Goal: Task Accomplishment & Management: Use online tool/utility

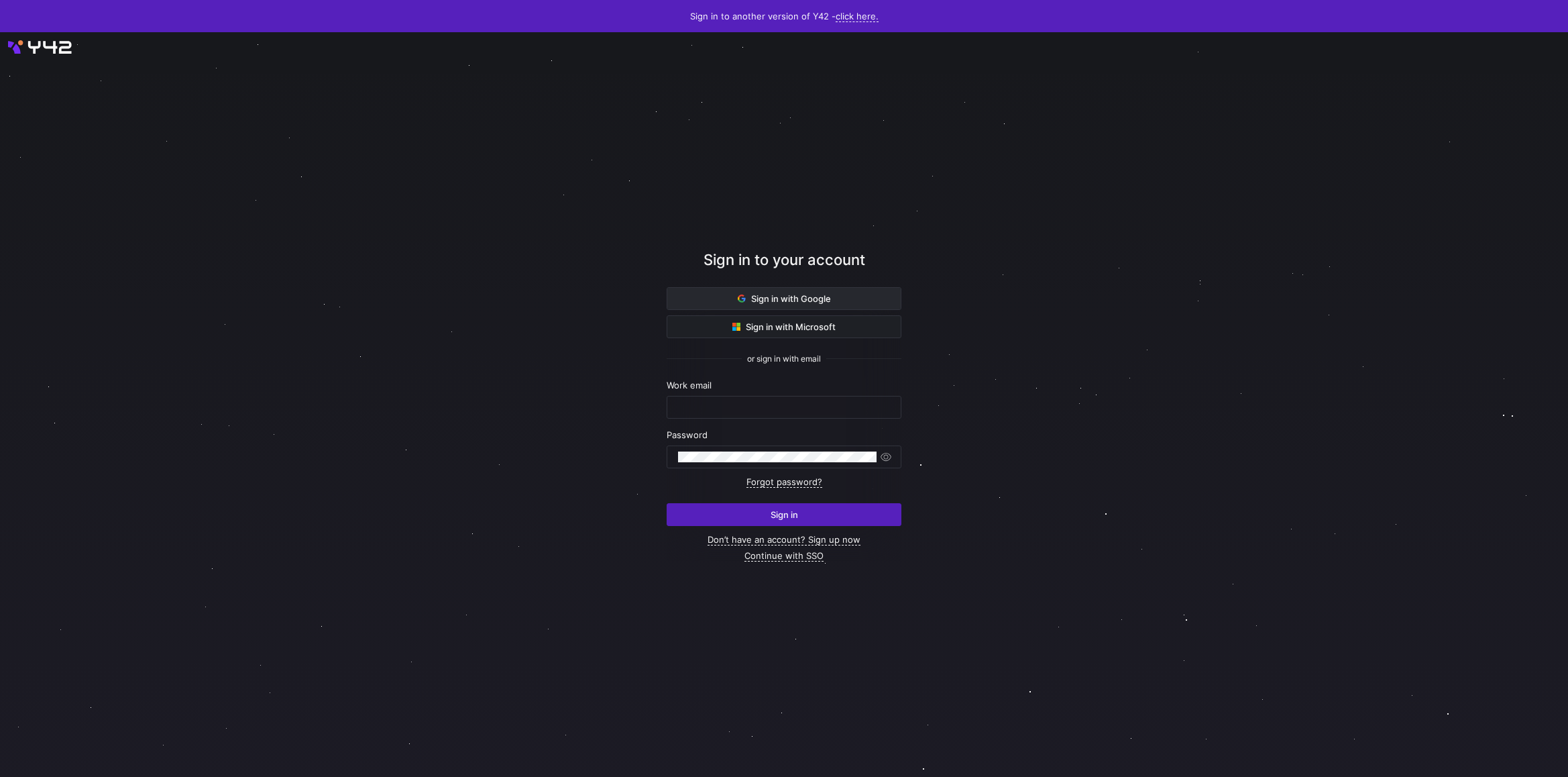
click at [804, 296] on span "Sign in with Google" at bounding box center [784, 298] width 93 height 10
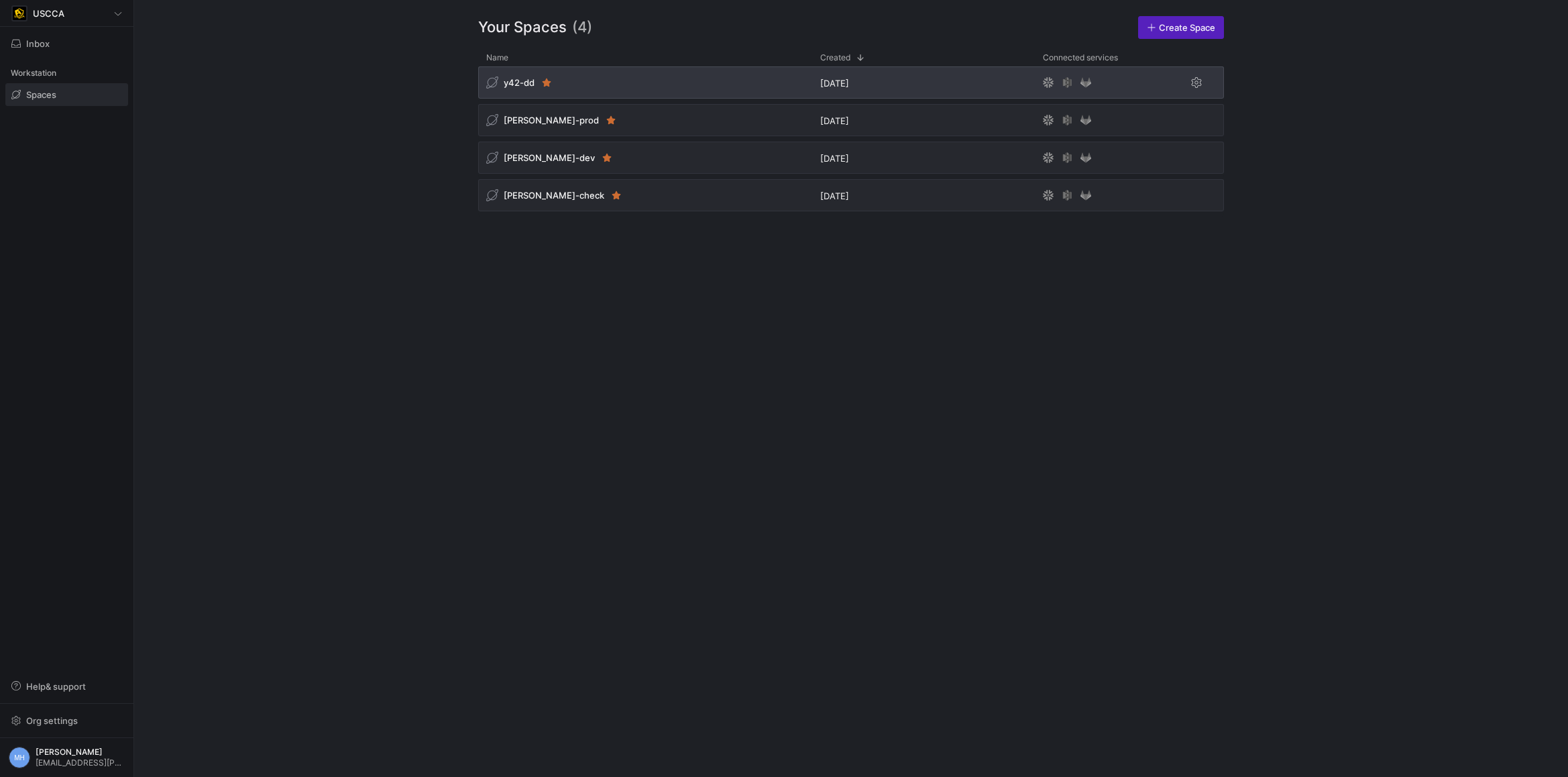
click at [517, 80] on span "y42-dd" at bounding box center [519, 82] width 31 height 10
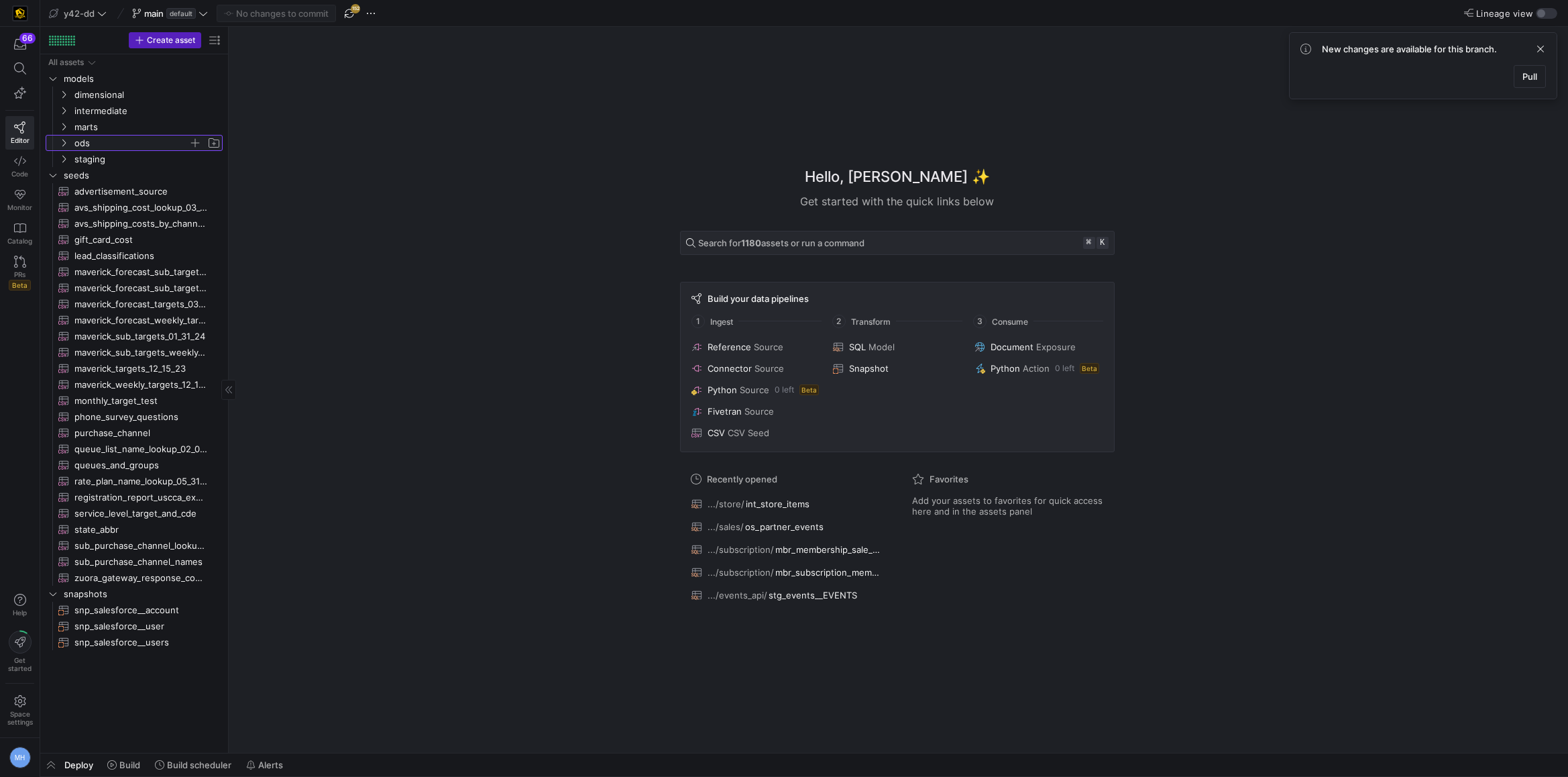
click at [63, 139] on icon "Press SPACE to select this row." at bounding box center [63, 143] width 10 height 8
click at [76, 162] on icon "Press SPACE to select this row." at bounding box center [74, 158] width 10 height 8
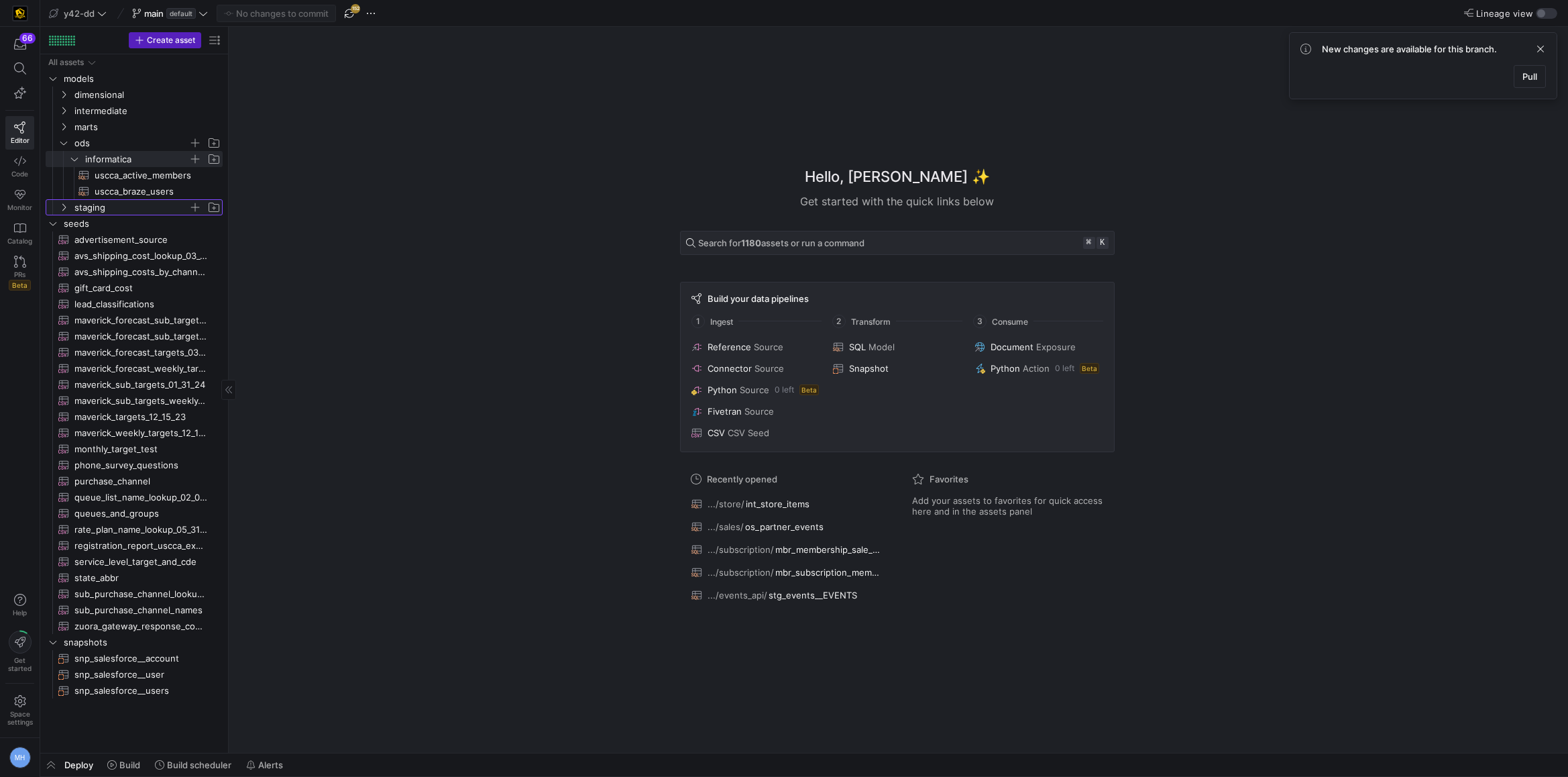
click at [67, 200] on span "staging" at bounding box center [139, 207] width 165 height 15
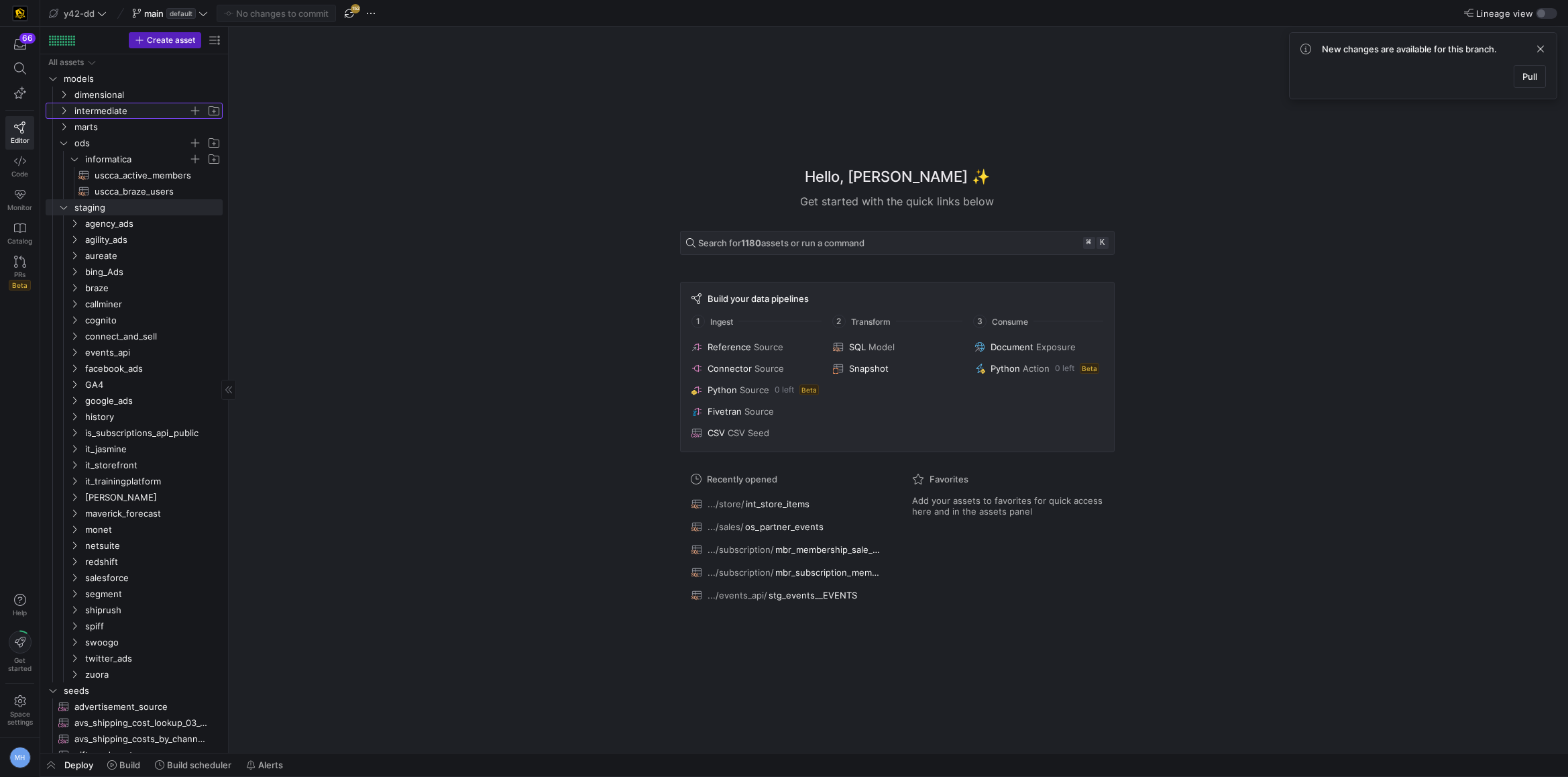
click at [61, 105] on y42-icon "Press SPACE to select this row." at bounding box center [64, 111] width 10 height 10
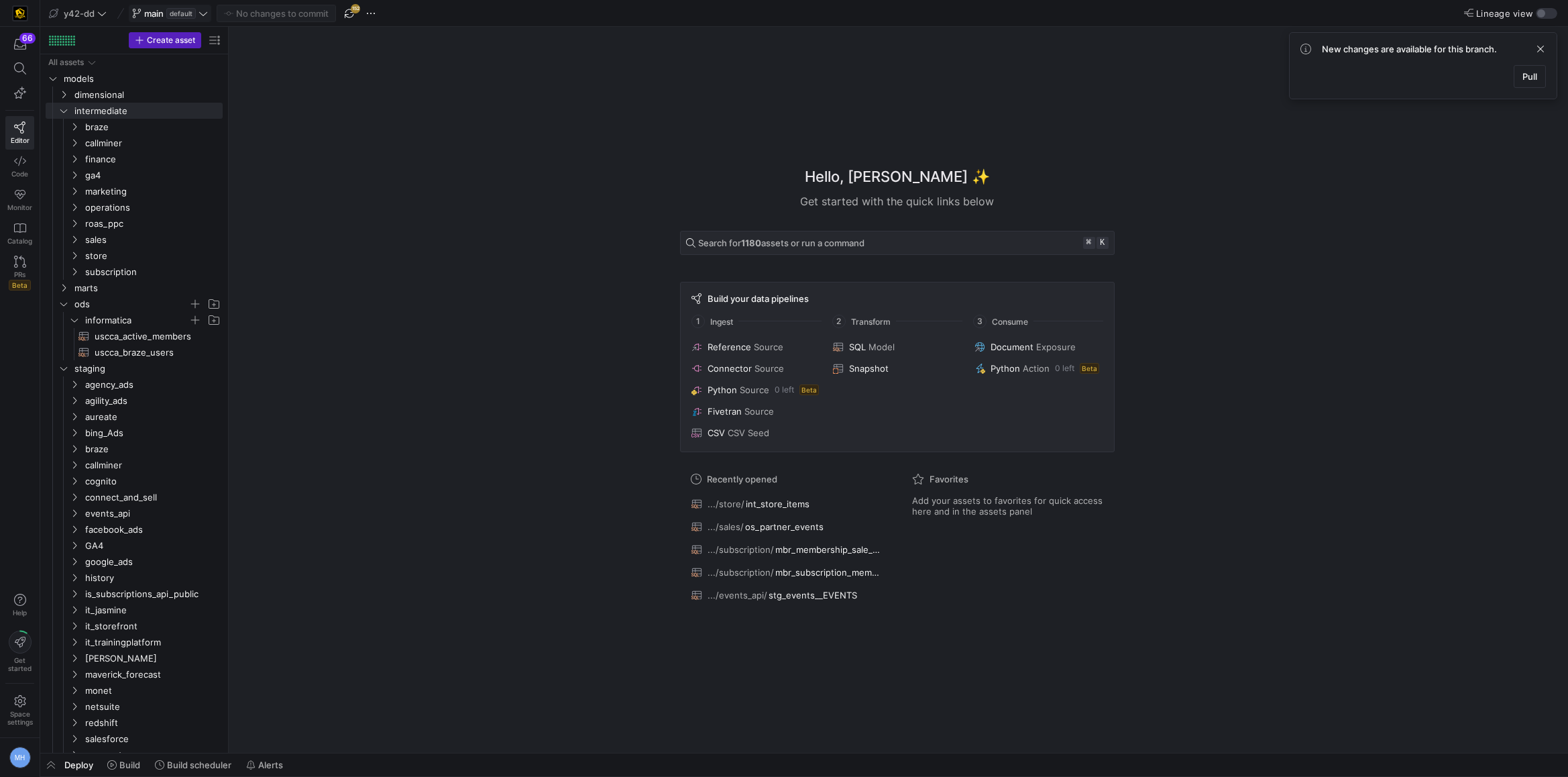
click at [200, 14] on icon at bounding box center [203, 13] width 10 height 10
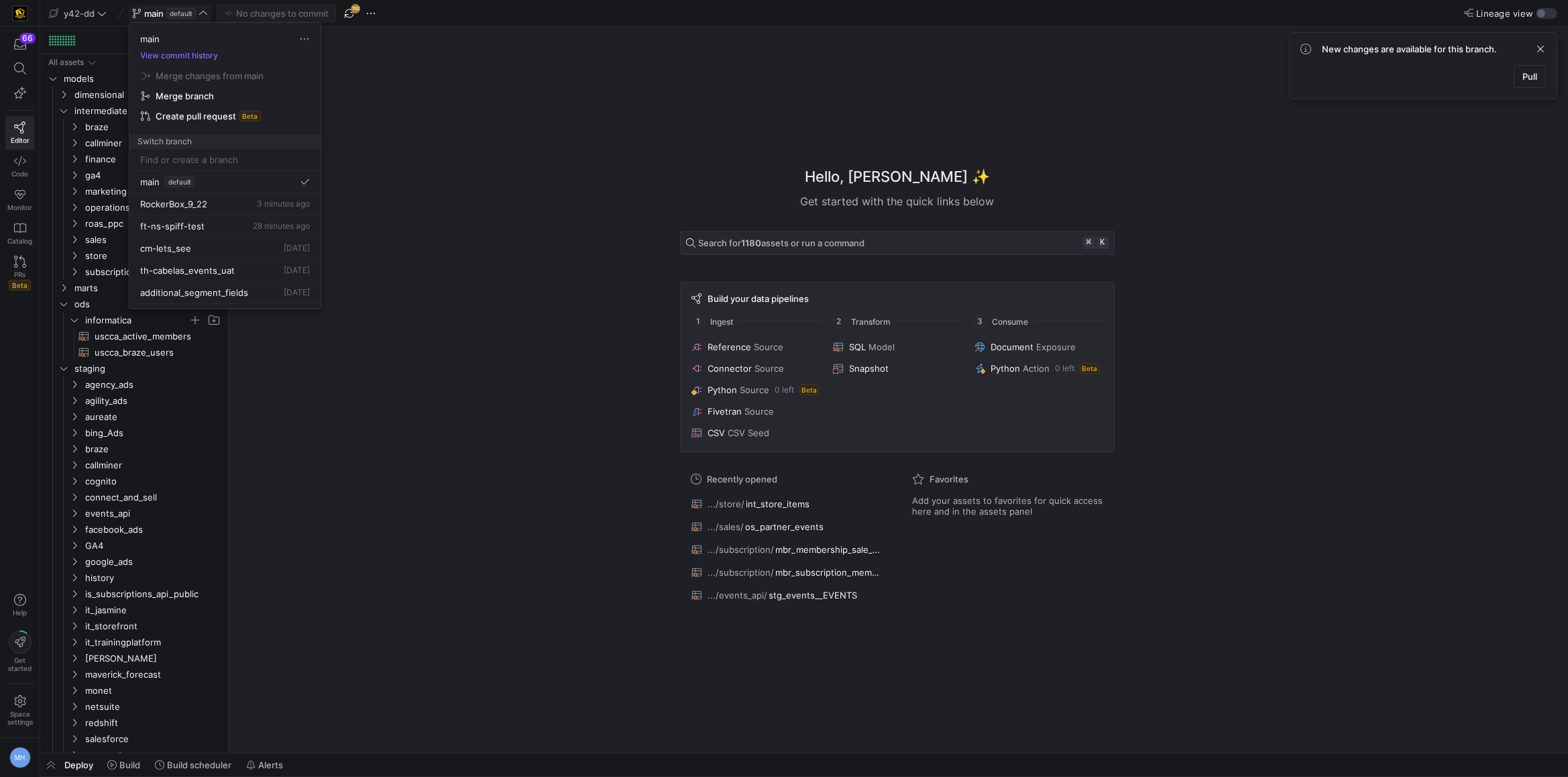
click at [397, 112] on div at bounding box center [784, 388] width 1568 height 777
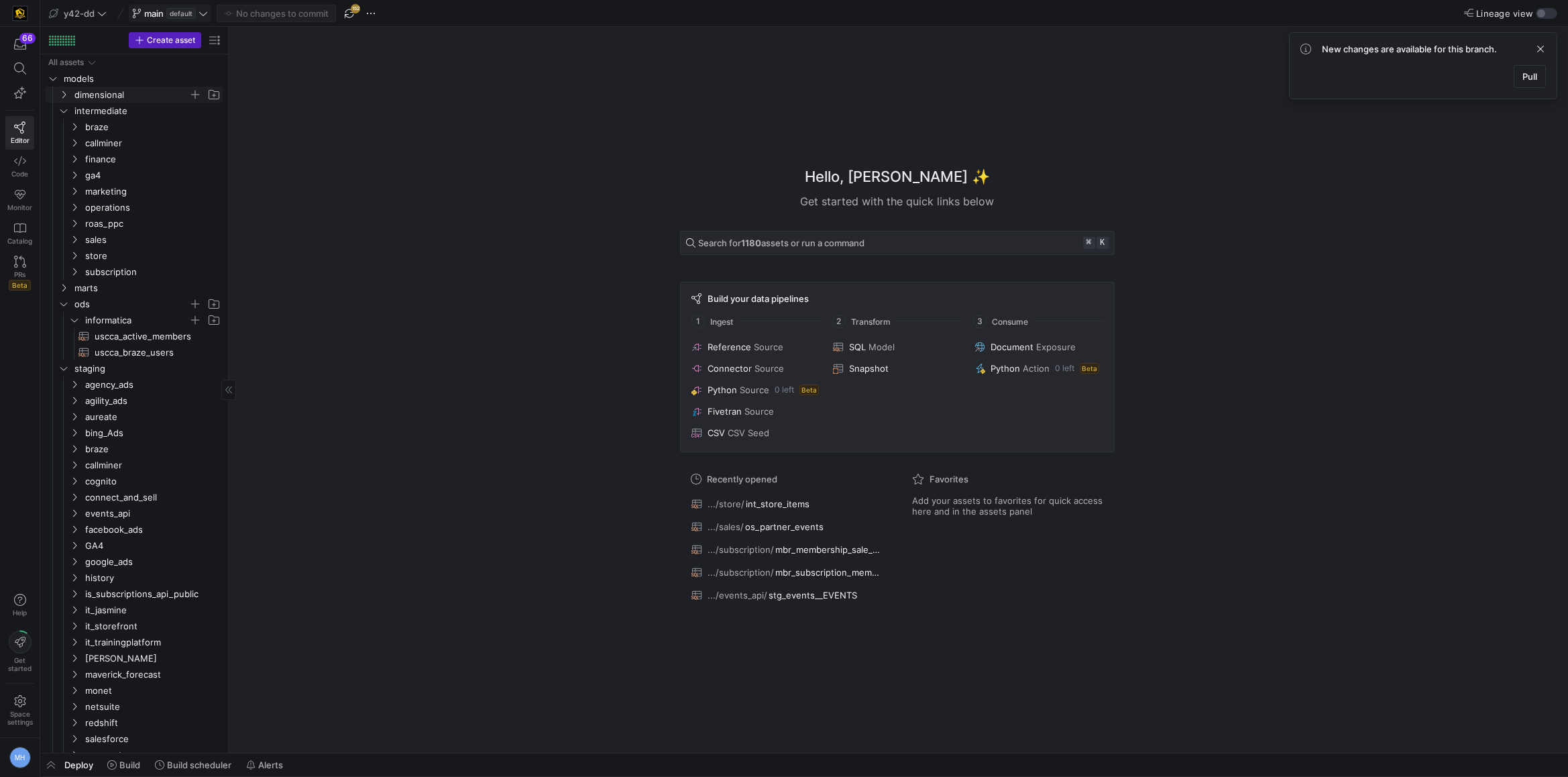
click at [65, 92] on icon "Press SPACE to select this row." at bounding box center [63, 94] width 10 height 8
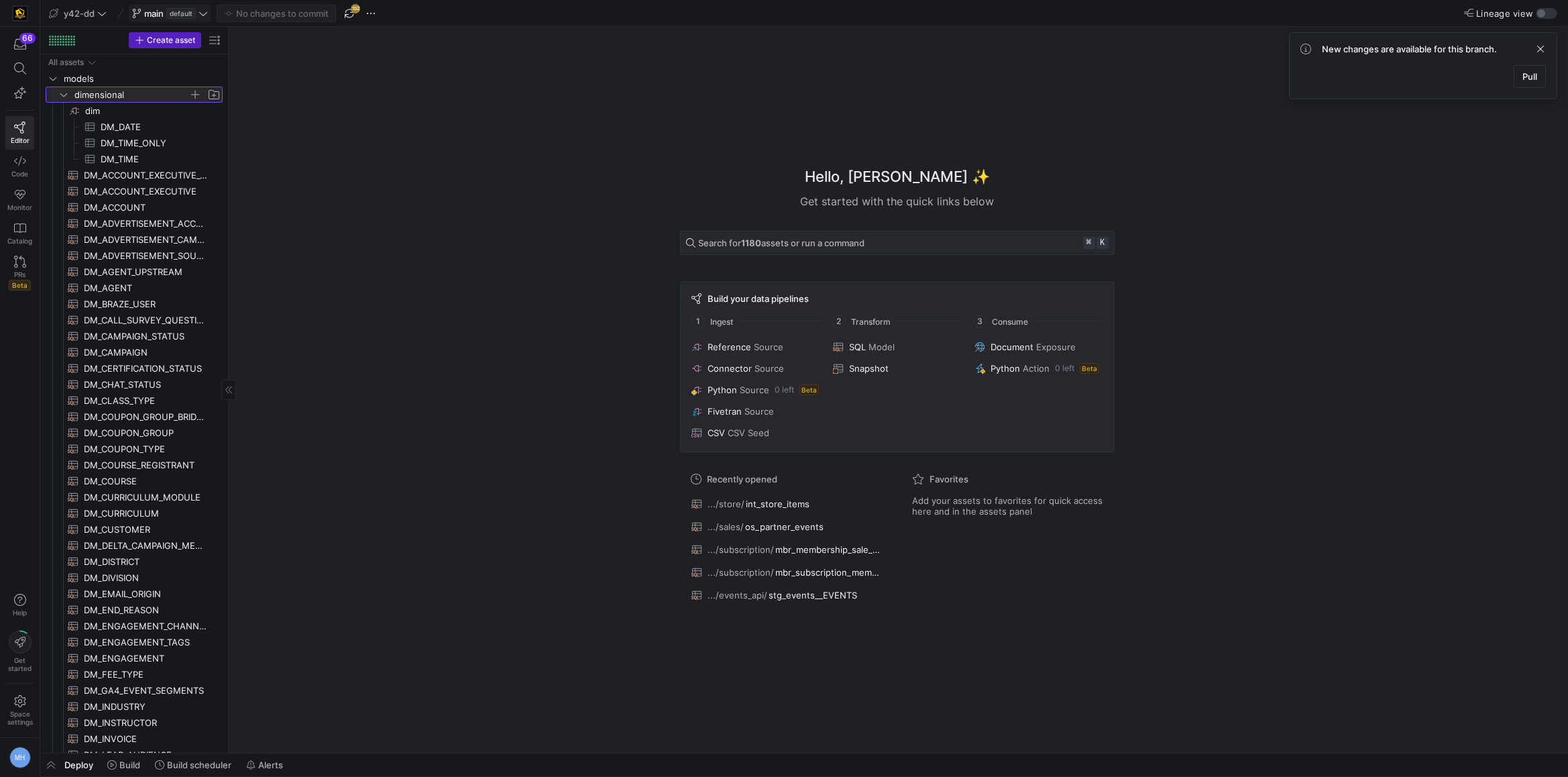
click at [63, 99] on y42-icon at bounding box center [64, 94] width 10 height 10
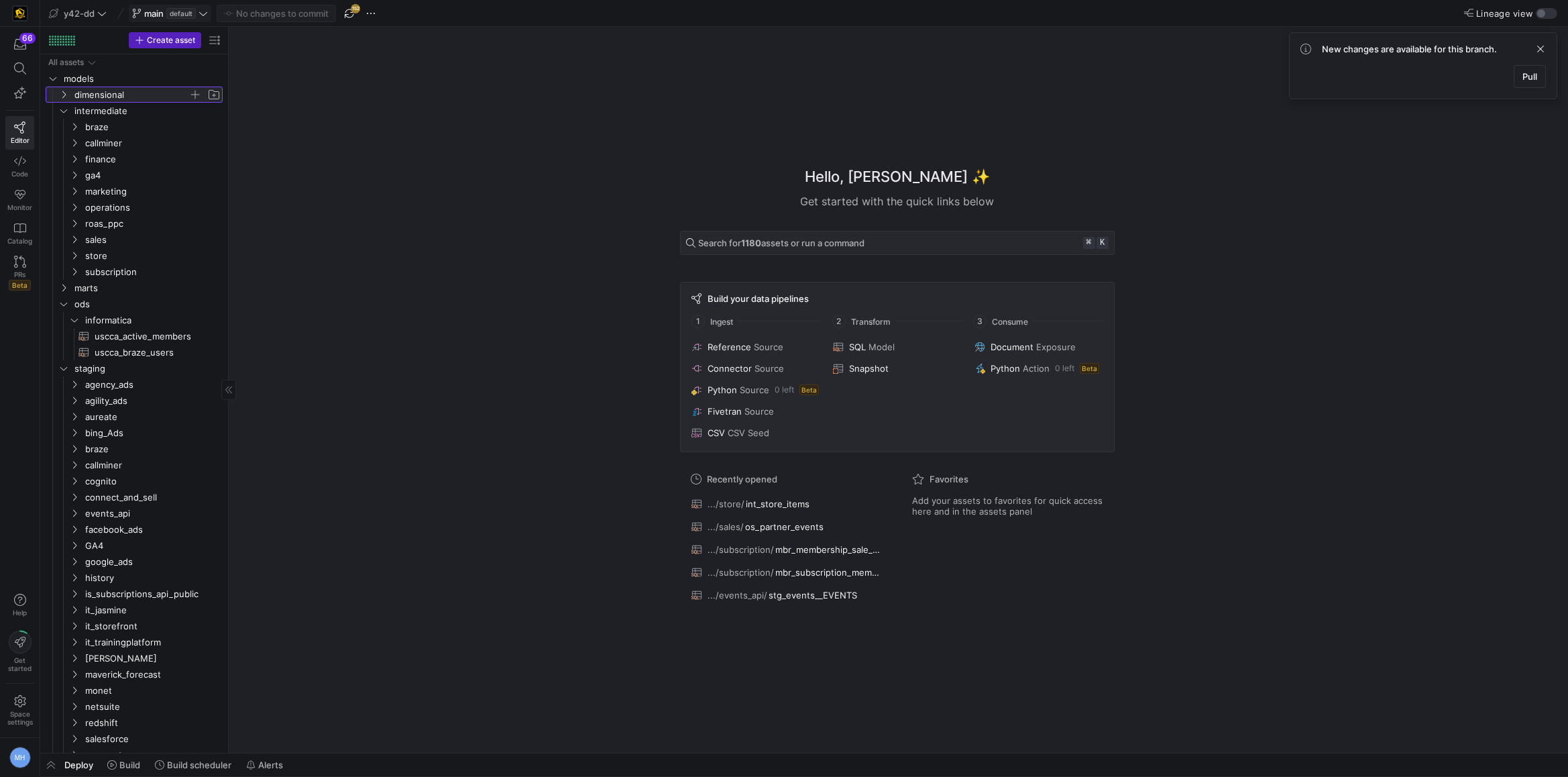
click at [63, 99] on y42-icon at bounding box center [64, 94] width 10 height 10
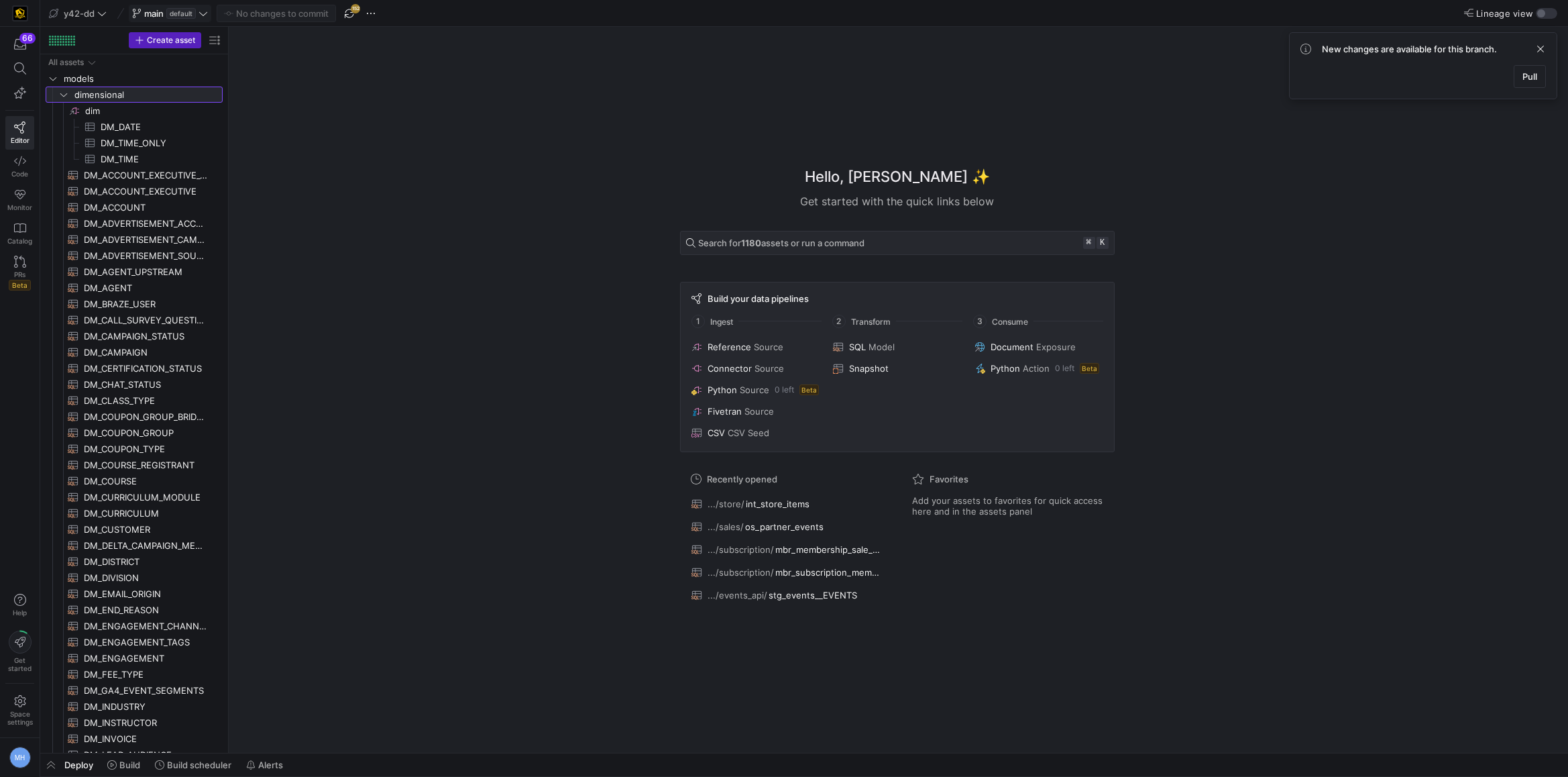
click at [64, 91] on icon at bounding box center [63, 94] width 10 height 8
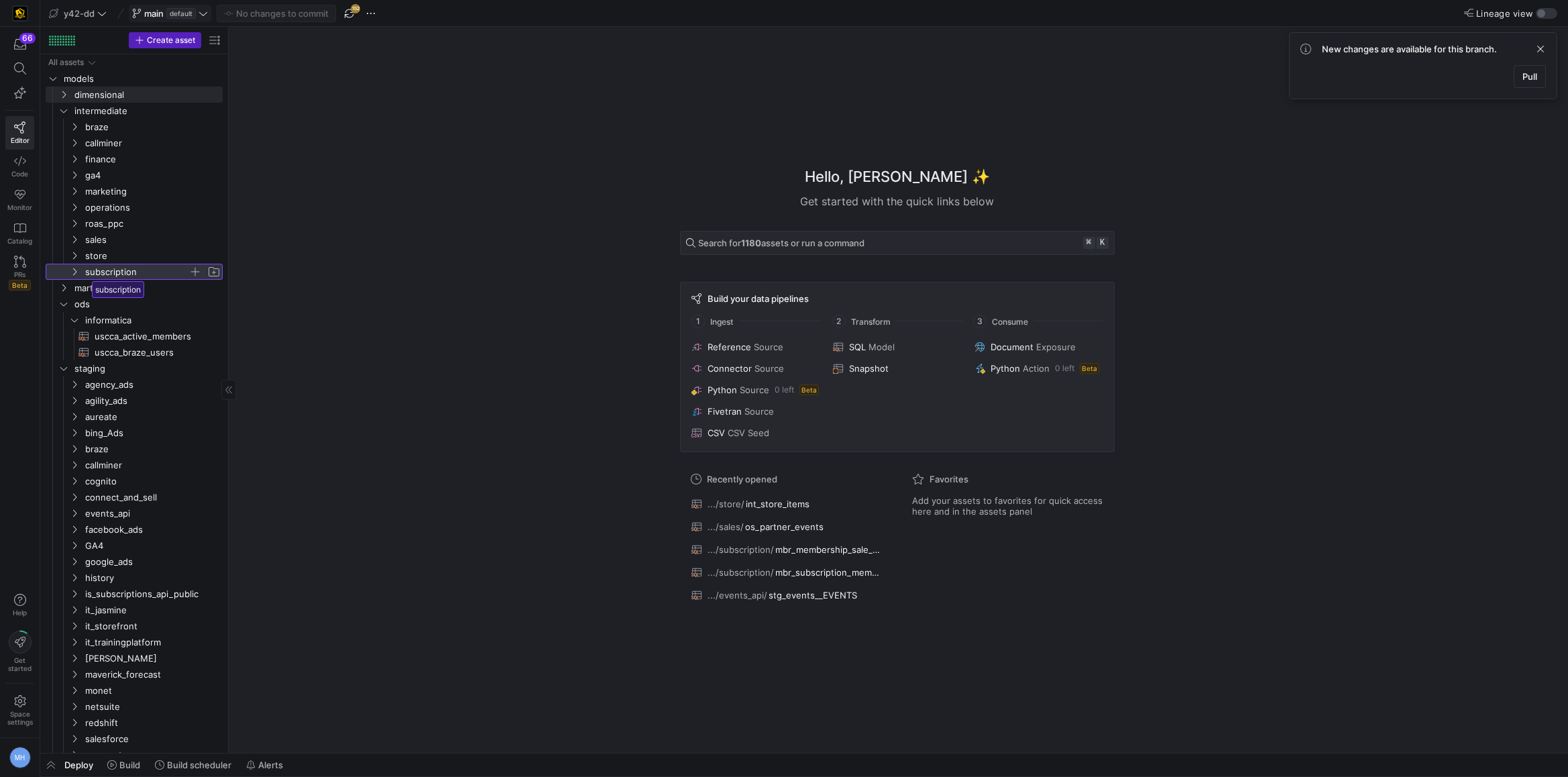
drag, startPoint x: 94, startPoint y: 265, endPoint x: 86, endPoint y: 277, distance: 14.4
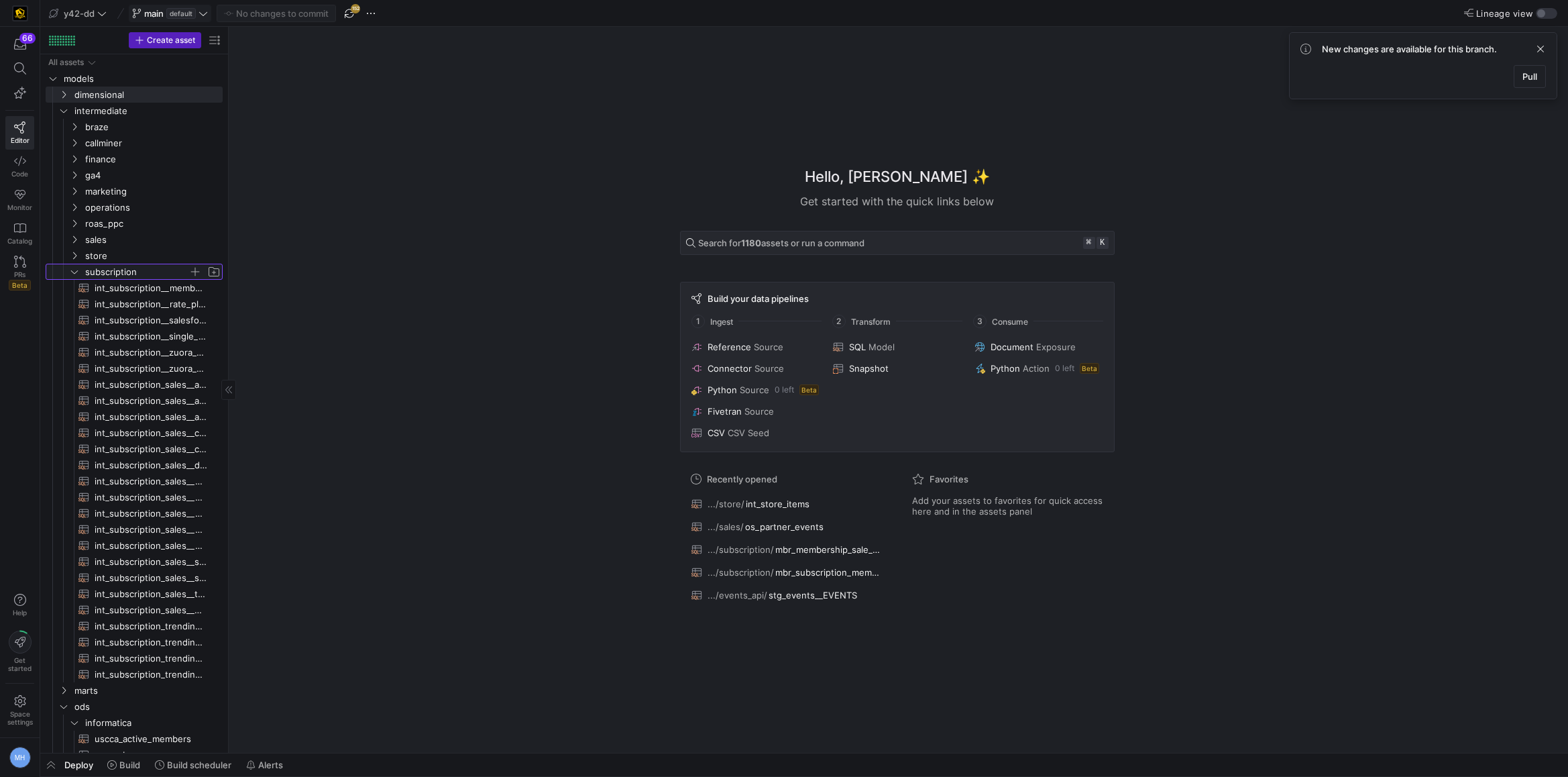
click at [69, 271] on y42-icon "Press SPACE to select this row." at bounding box center [74, 271] width 10 height 10
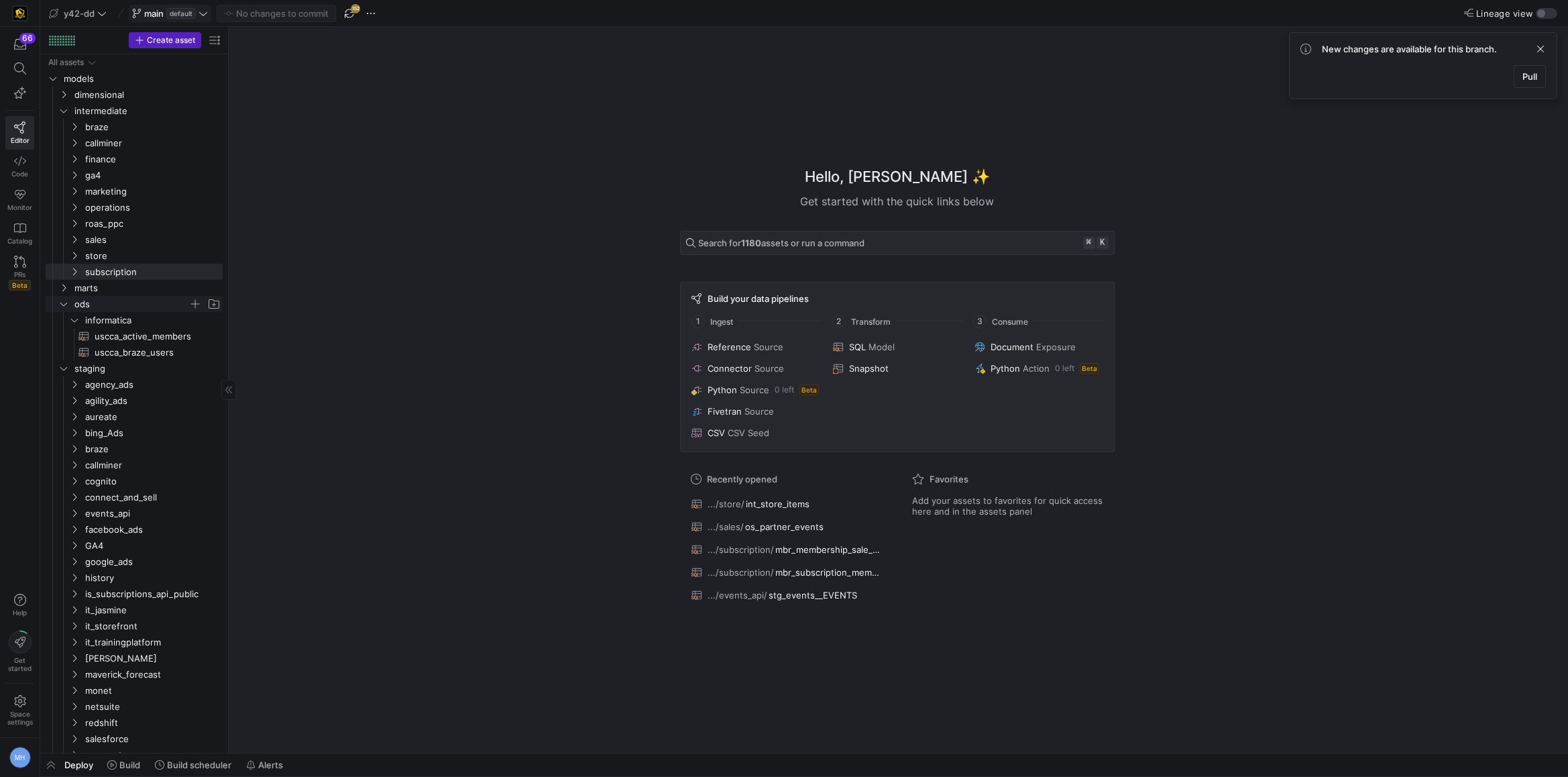
click at [65, 306] on icon "Press SPACE to select this row." at bounding box center [63, 303] width 10 height 8
click at [65, 286] on icon "Press SPACE to select this row." at bounding box center [63, 287] width 10 height 8
click at [73, 451] on icon "Press SPACE to select this row." at bounding box center [75, 449] width 3 height 8
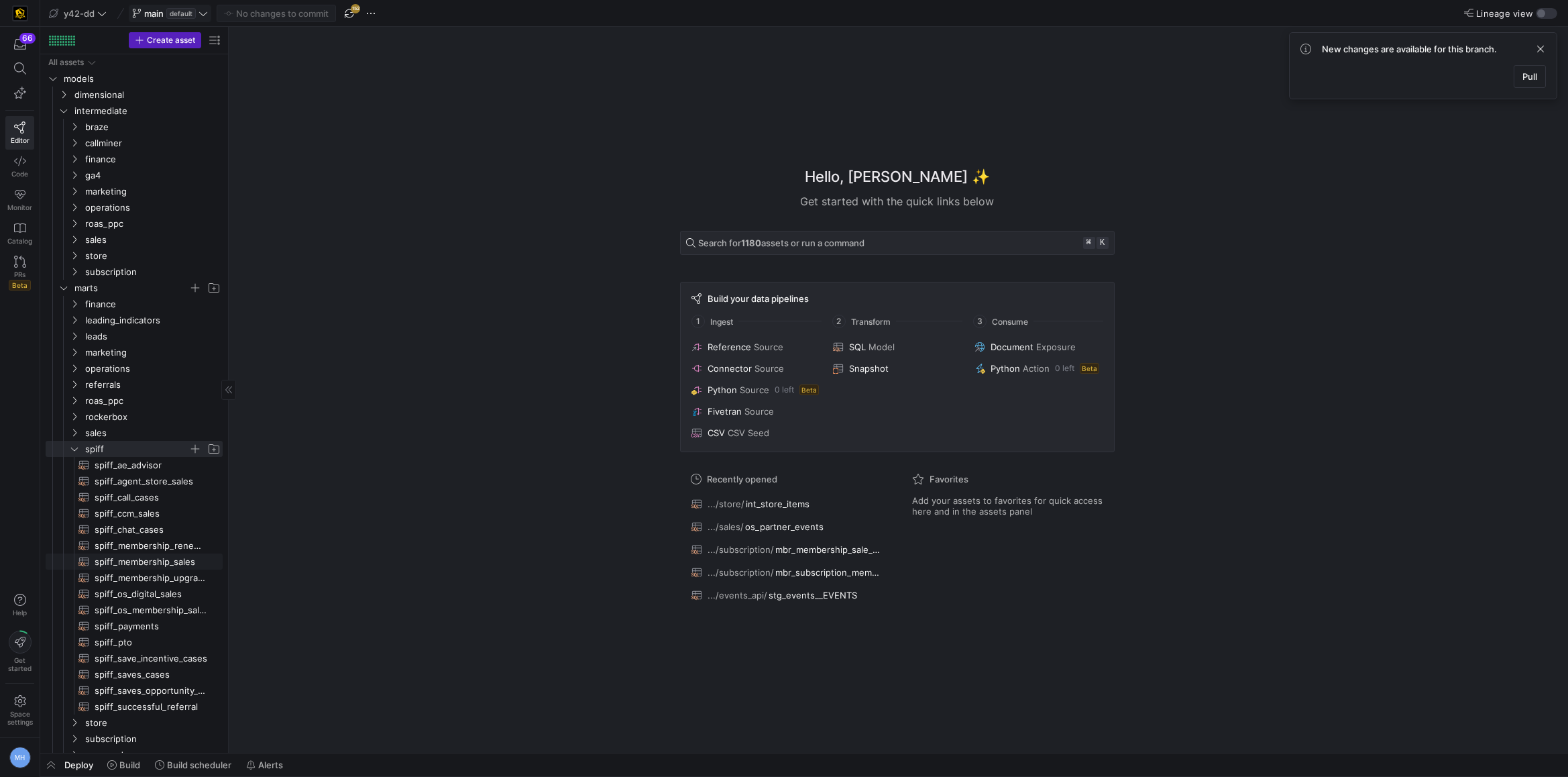
click at [175, 563] on span "spiff_membership_sales​​​​​​​​​​" at bounding box center [150, 562] width 112 height 16
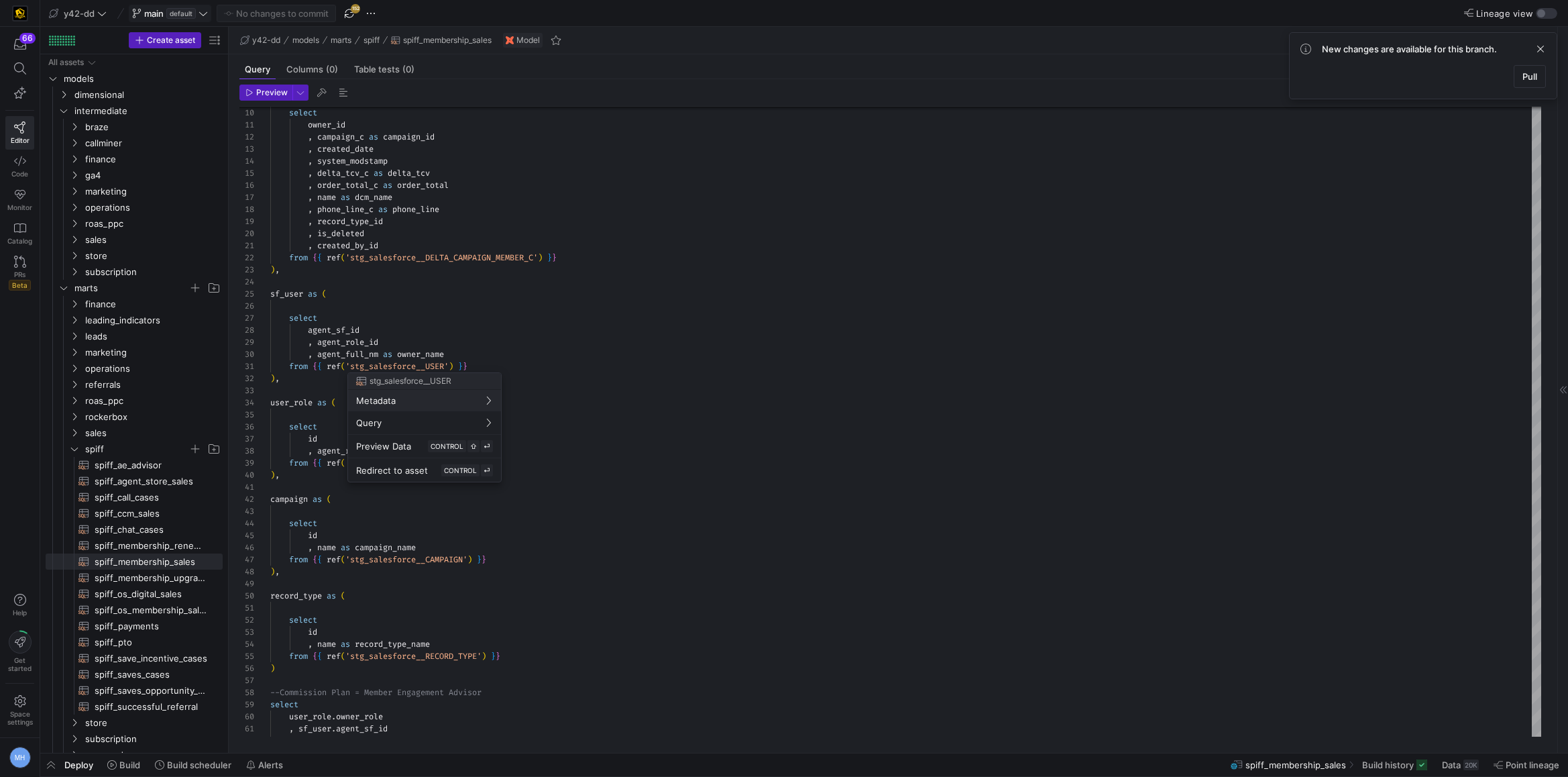
click at [494, 347] on div at bounding box center [784, 388] width 1568 height 777
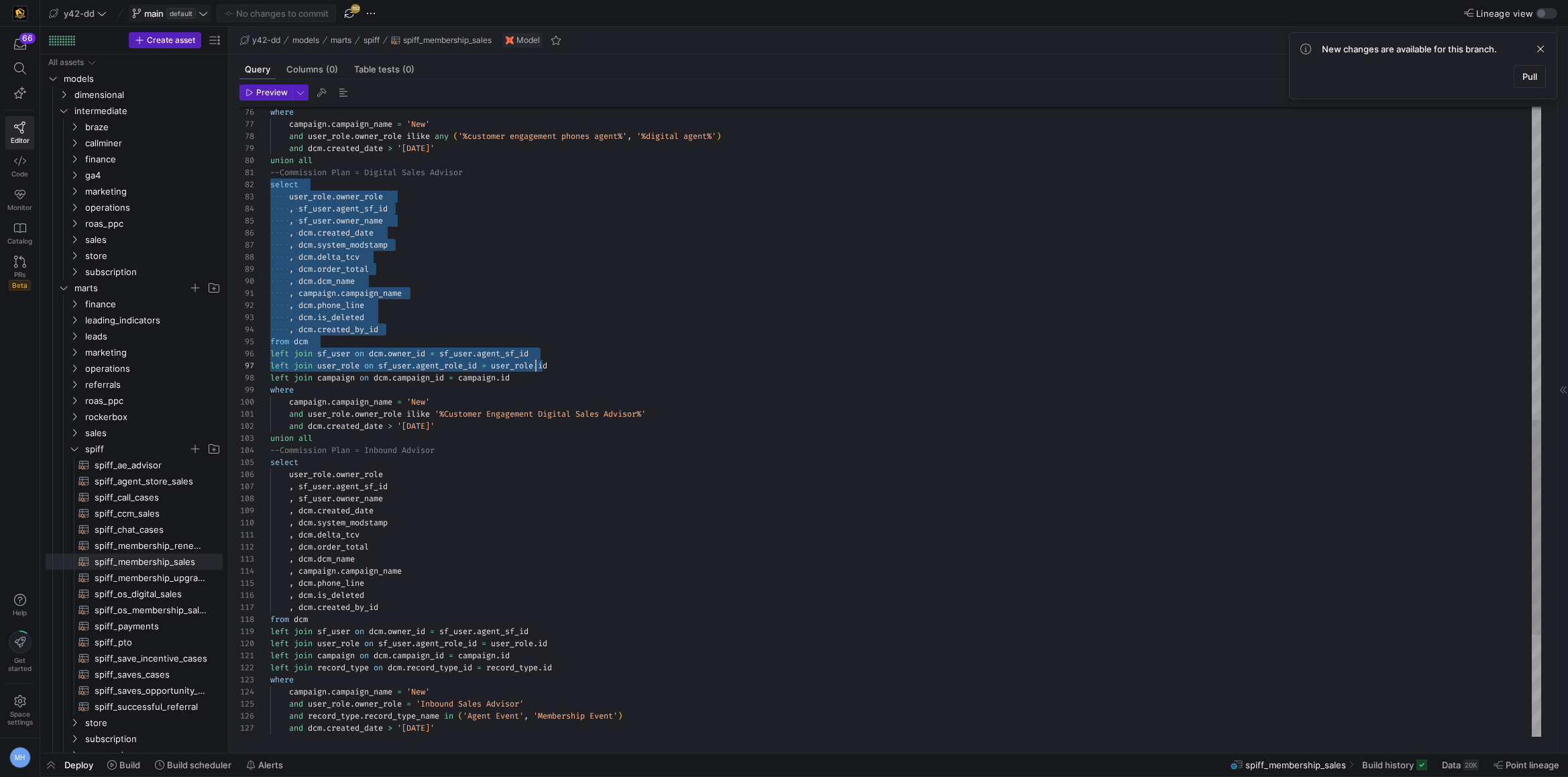
scroll to position [12, 246]
drag, startPoint x: 272, startPoint y: 184, endPoint x: 553, endPoint y: 374, distance: 339.2
click at [553, 374] on div "campaign . campaign_name = 'New' and user_role . owner_role ilike '%Customer En…" at bounding box center [905, 112] width 1271 height 1846
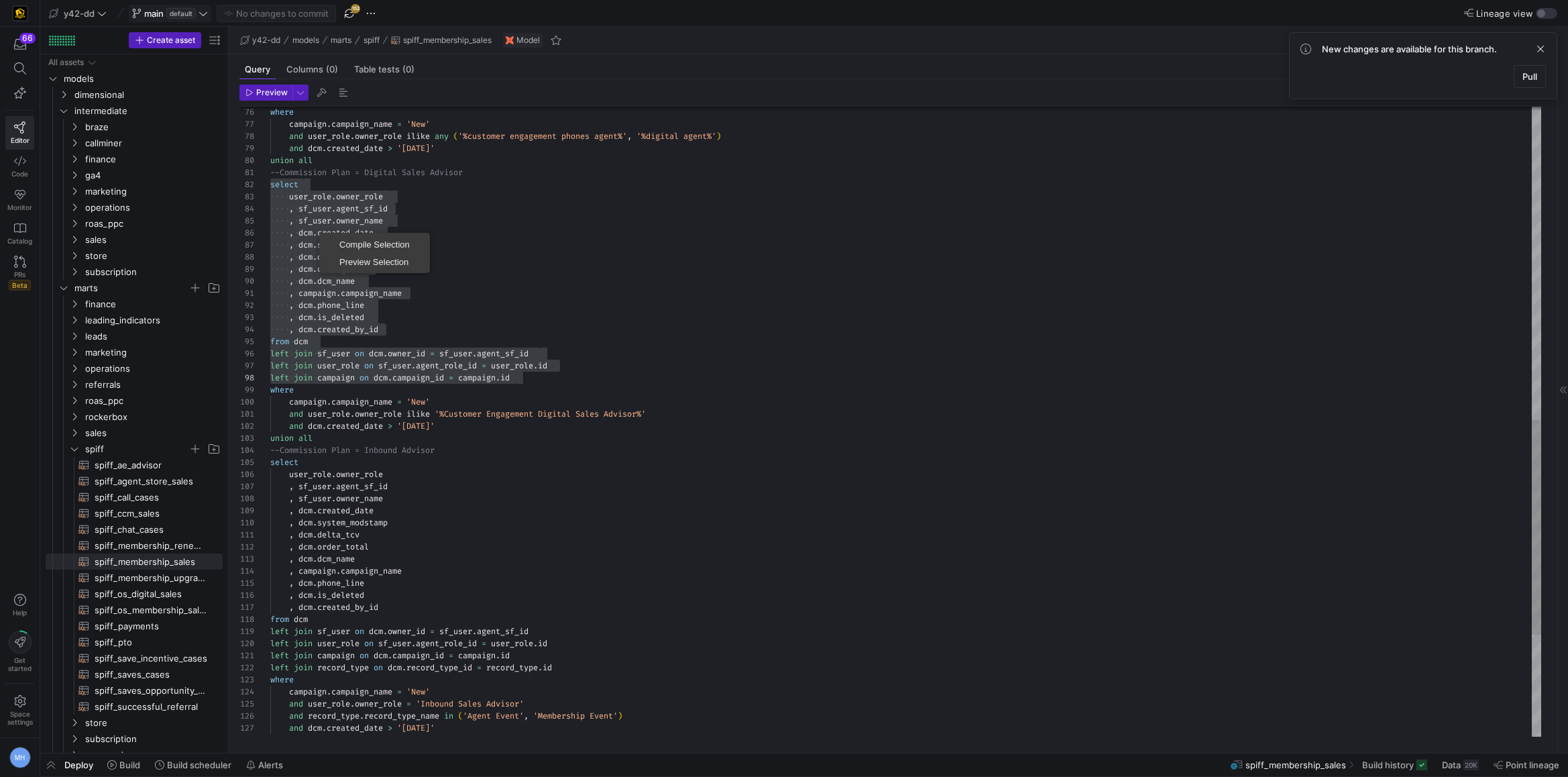
click at [315, 212] on div "campaign . campaign_name = 'New' and user_role . owner_role ilike '%Customer En…" at bounding box center [905, 112] width 1271 height 1846
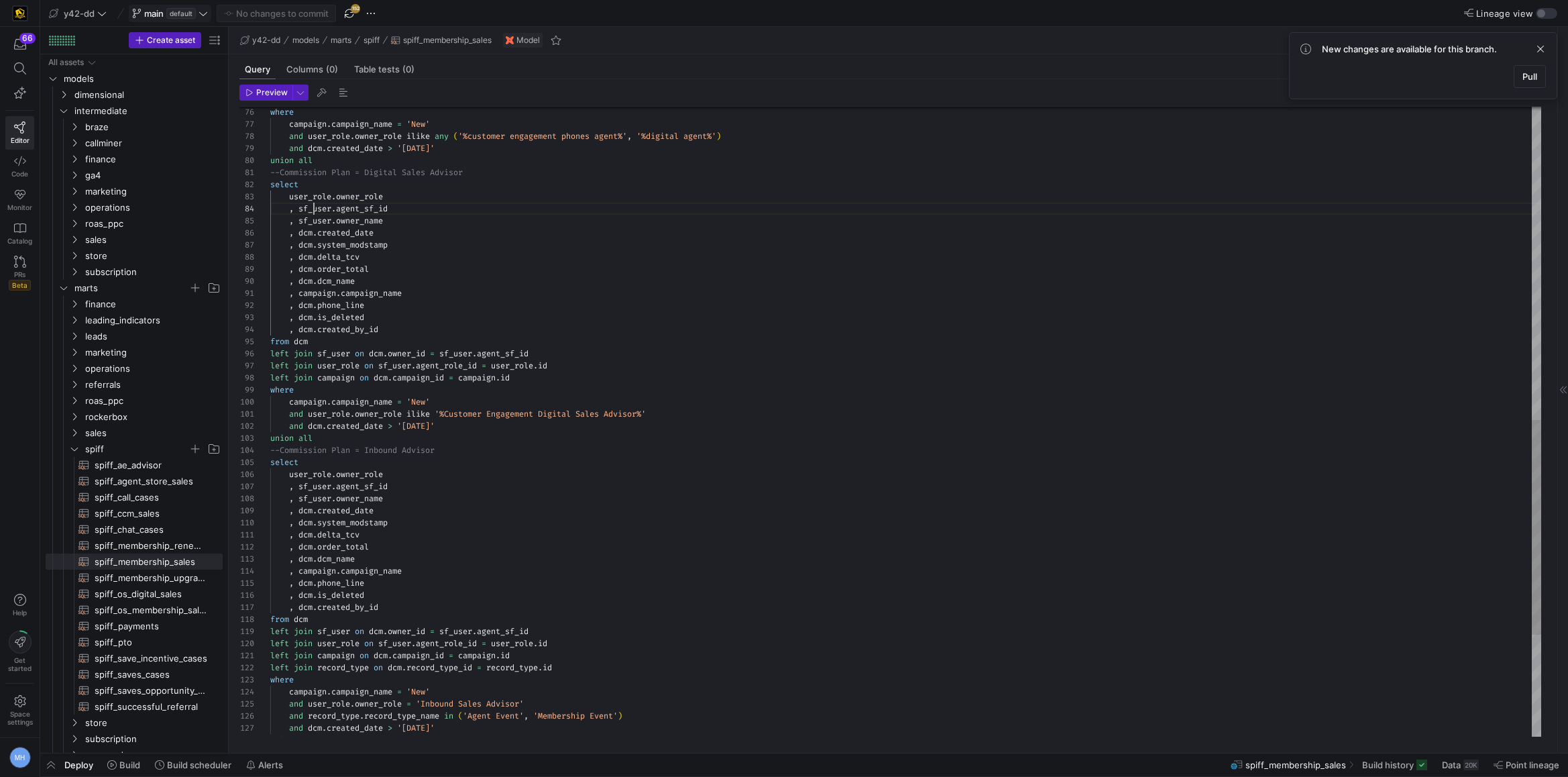
scroll to position [36, 43]
type textarea "--Commission Plan = Digital Sales Advisor select user_role.owner_role , sf_user…"
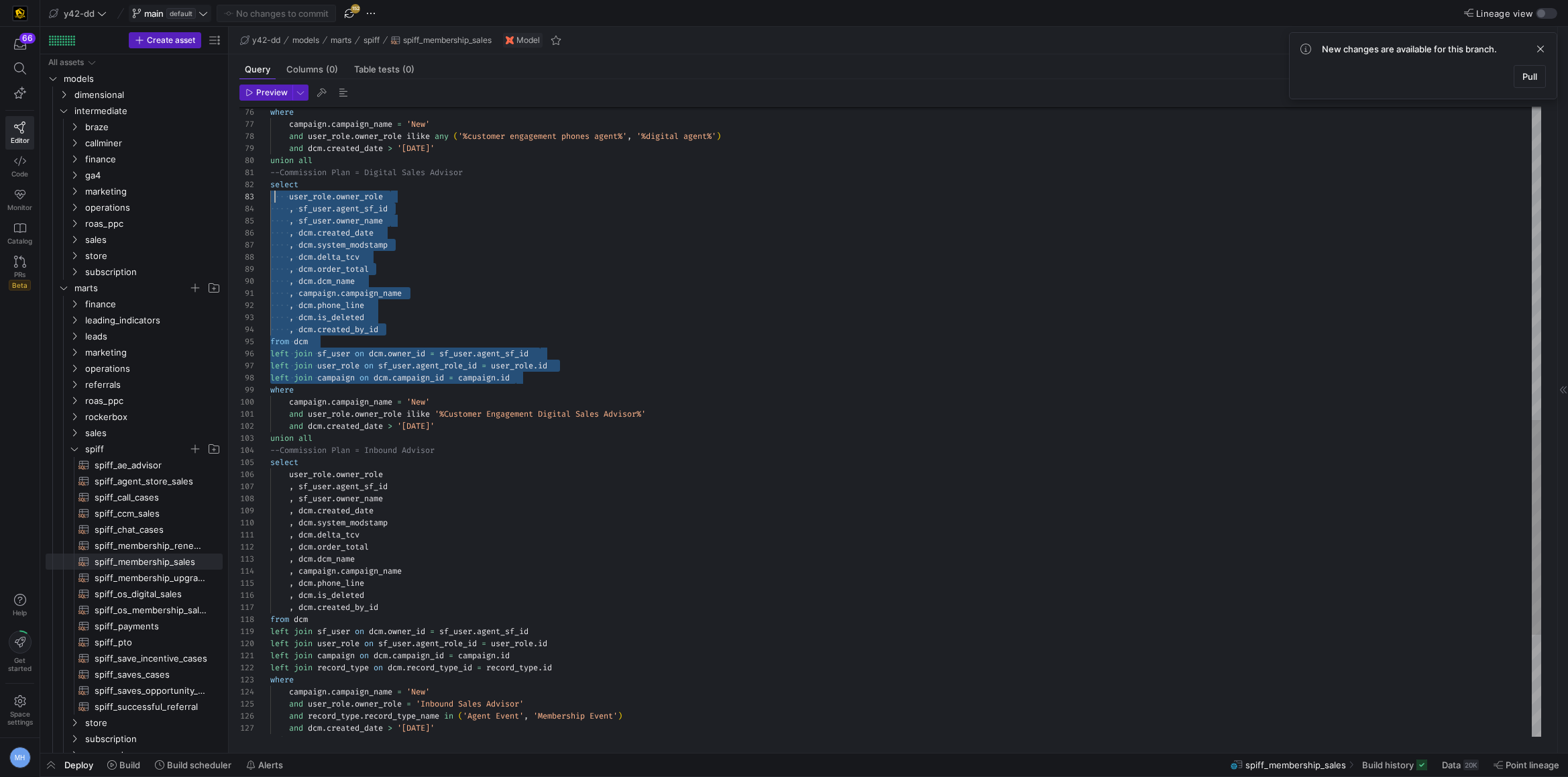
scroll to position [12, 0]
drag, startPoint x: 547, startPoint y: 379, endPoint x: 265, endPoint y: 185, distance: 342.3
click at [270, 185] on div "campaign . campaign_name = 'New' and user_role . owner_role ilike '%Customer En…" at bounding box center [905, 112] width 1271 height 1846
